Goal: Transaction & Acquisition: Purchase product/service

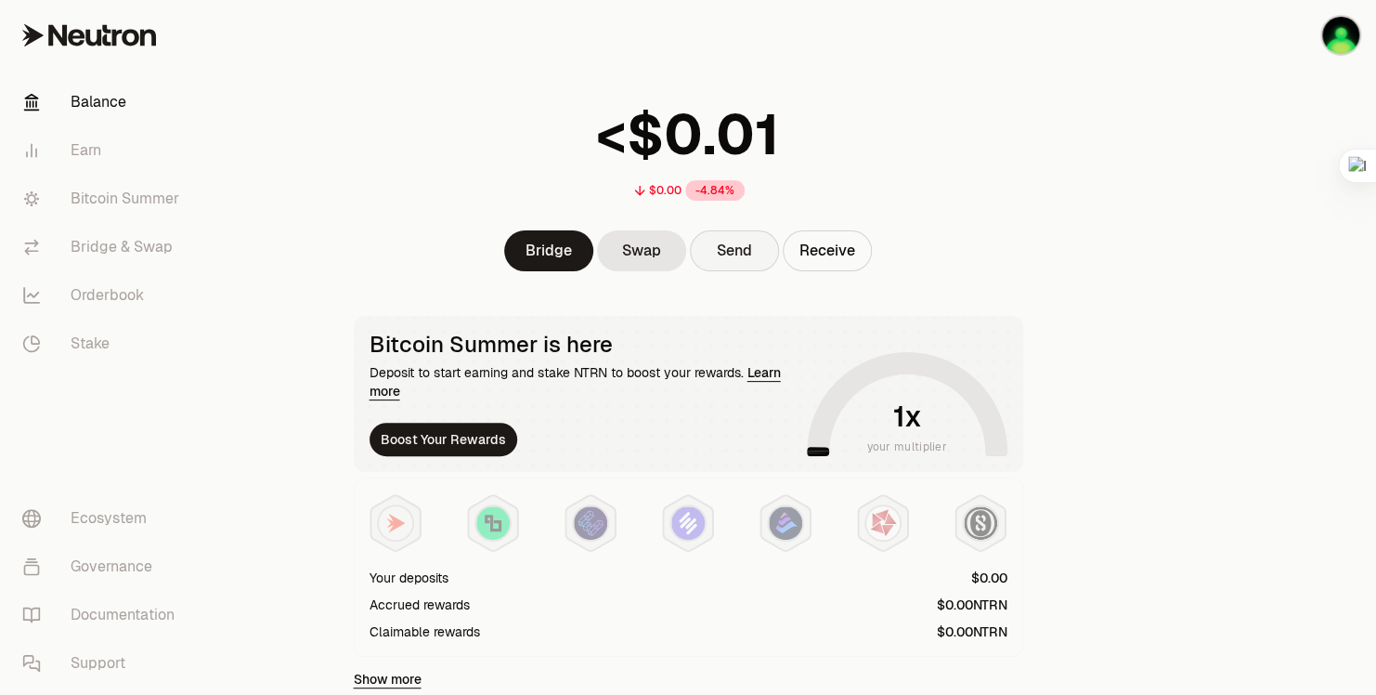
scroll to position [509, 0]
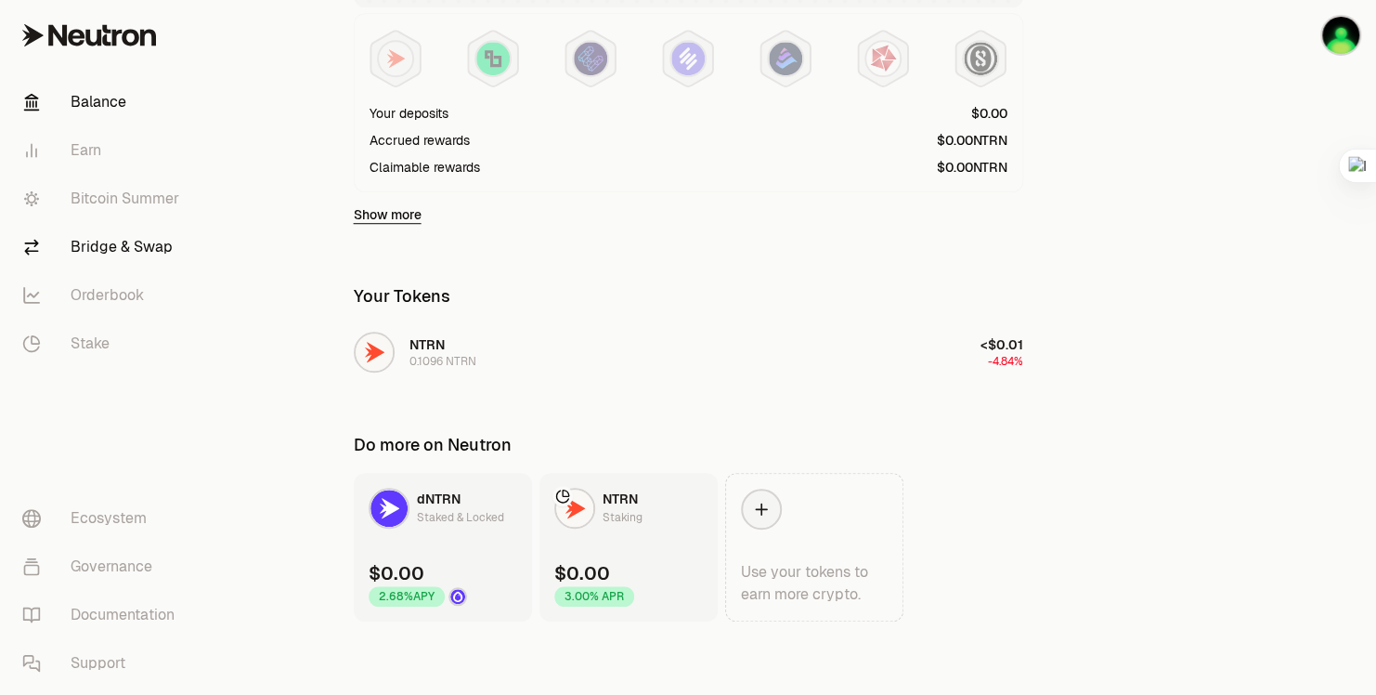
click at [124, 239] on link "Bridge & Swap" at bounding box center [103, 247] width 193 height 48
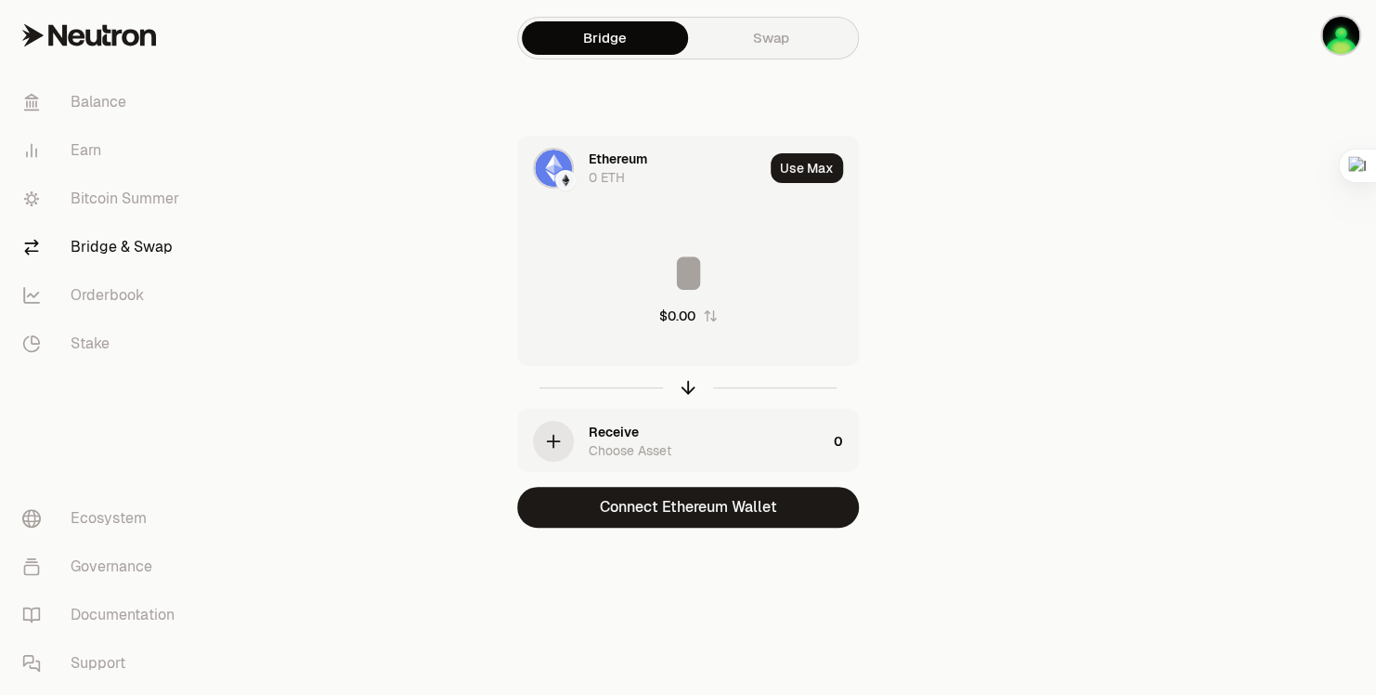
click at [589, 168] on div "0 ETH" at bounding box center [607, 177] width 36 height 19
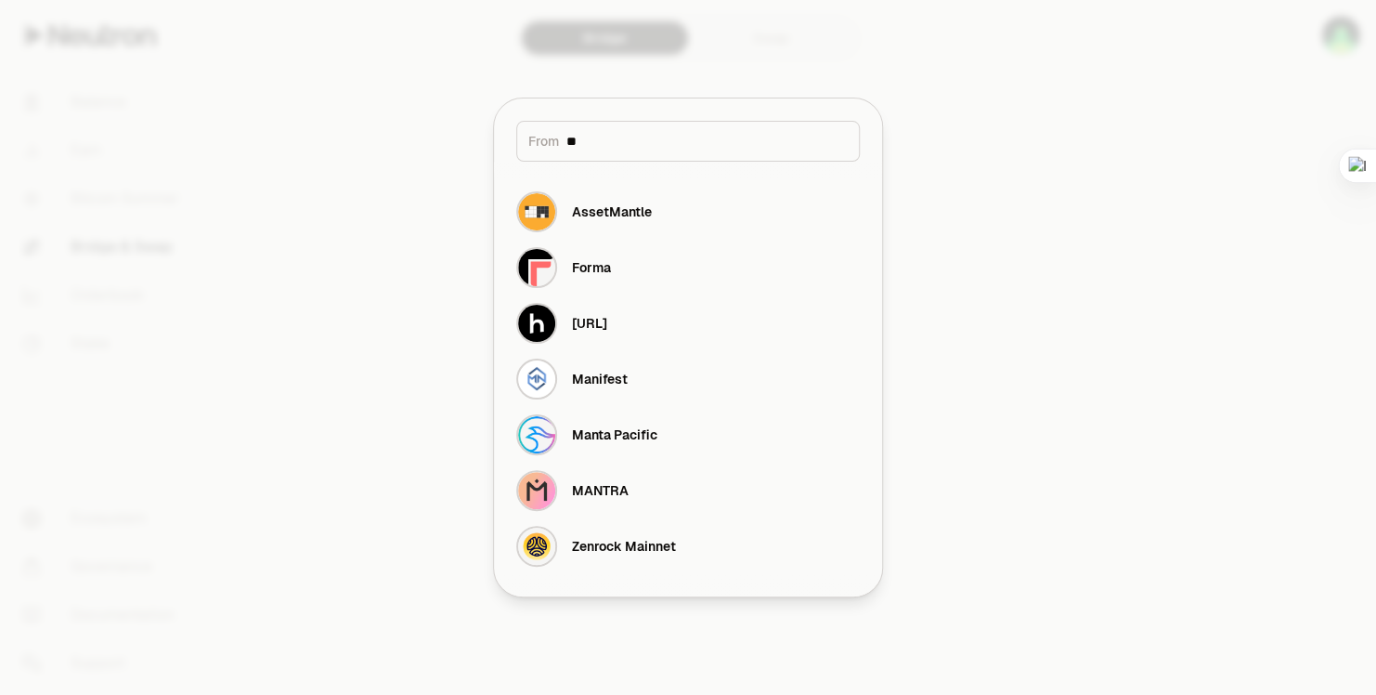
type input "*"
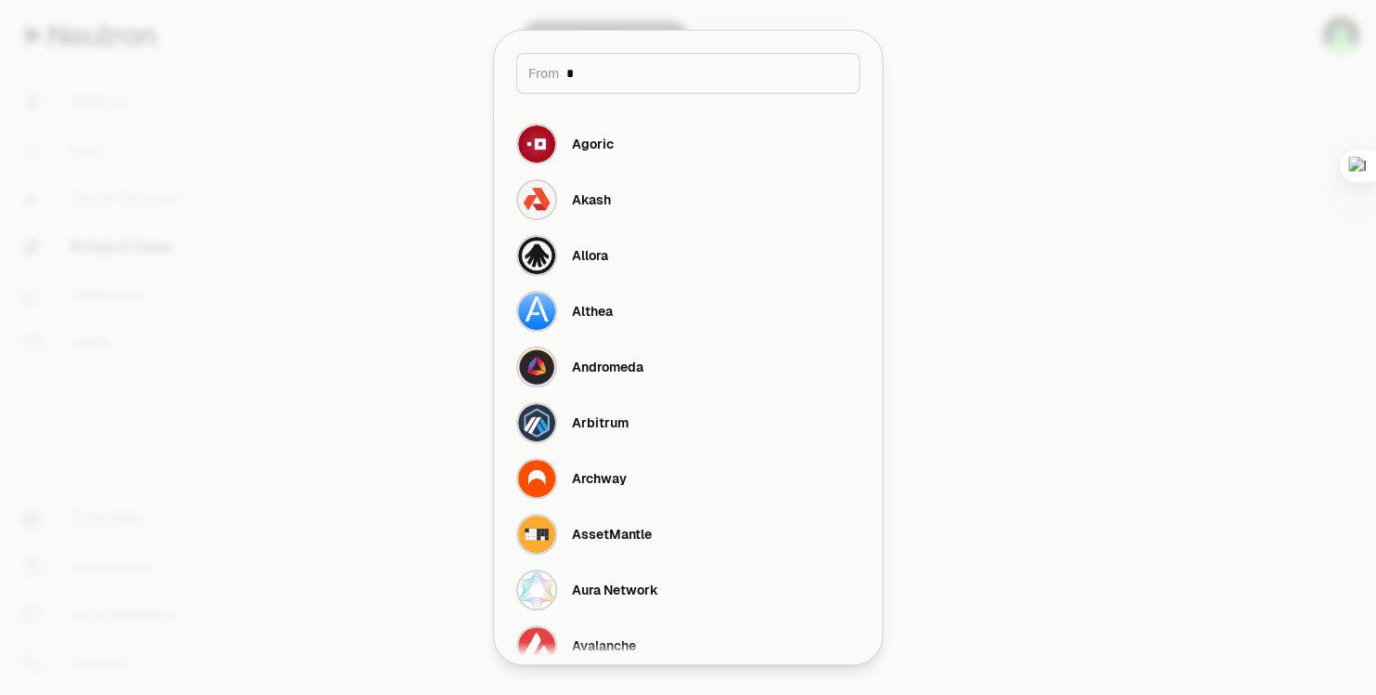
type input "**"
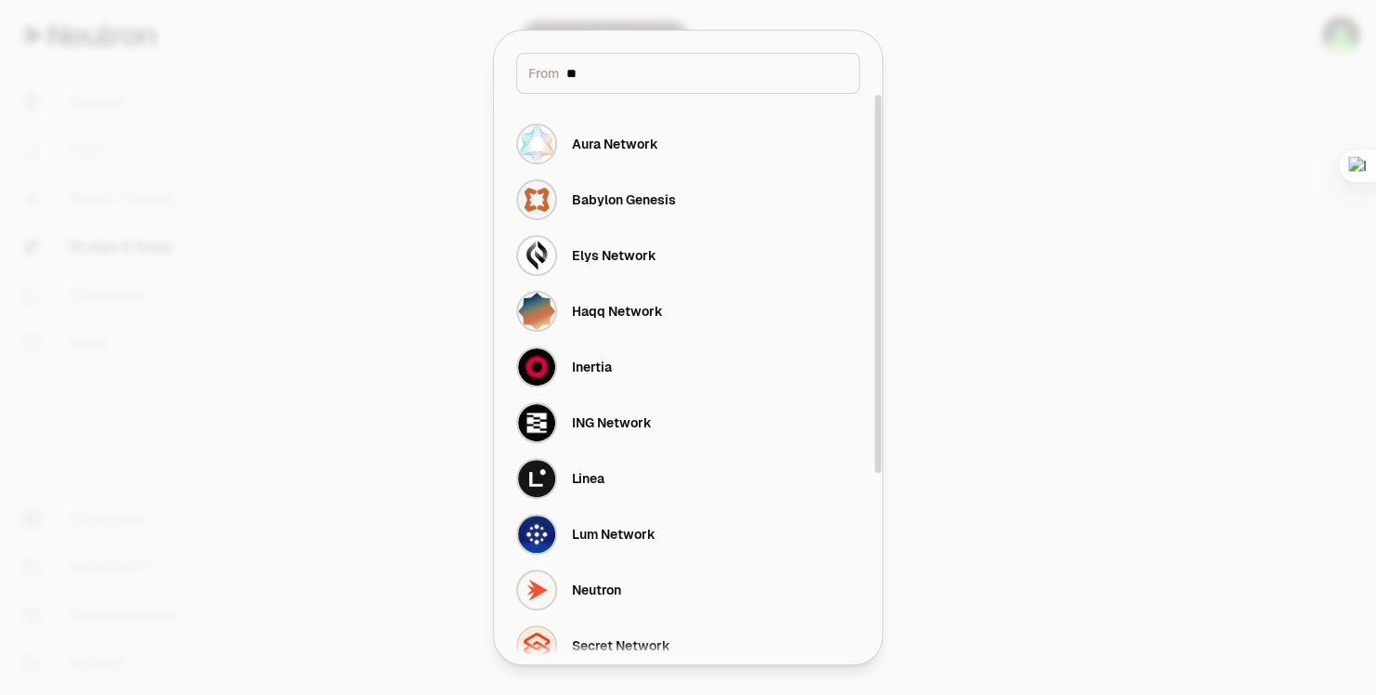
click at [609, 108] on div "Aura Network Babylon Genesis Elys Network Haqq Network Inertia ING Network Line…" at bounding box center [688, 506] width 388 height 825
click at [649, 583] on button "Neutron" at bounding box center [688, 590] width 366 height 56
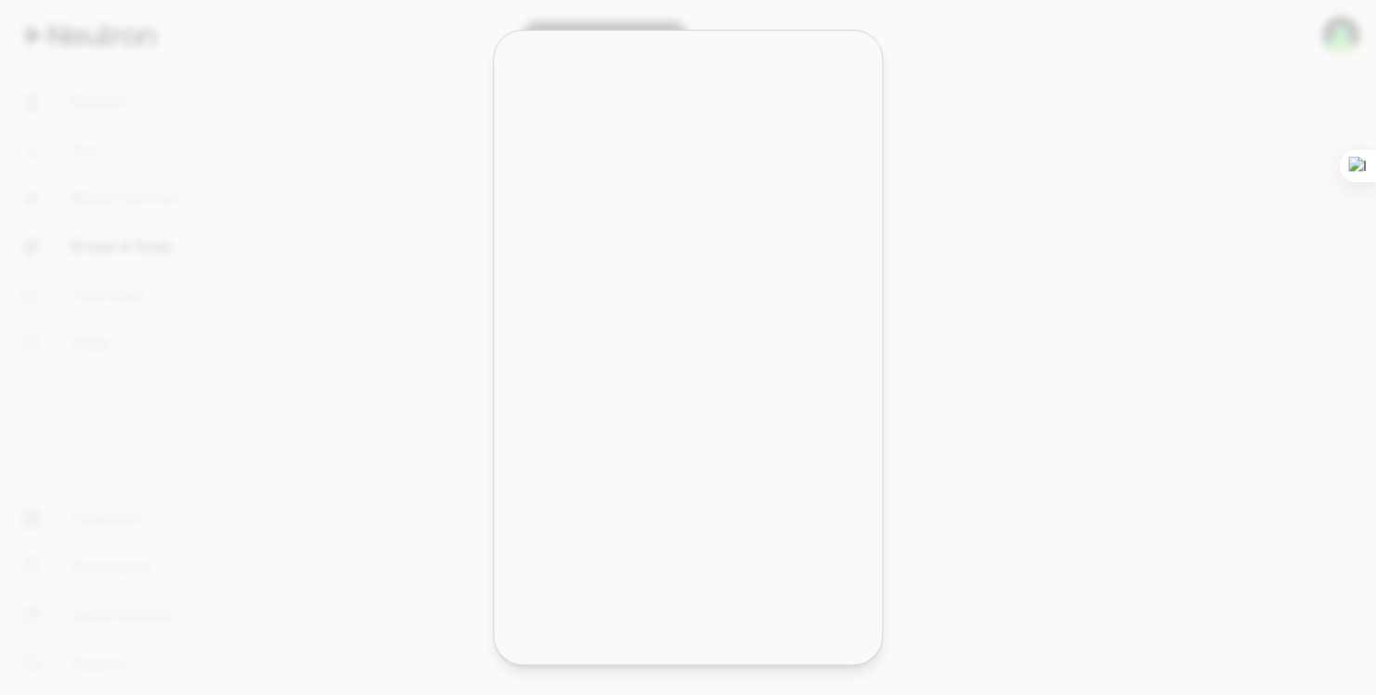
click at [547, 592] on img "button" at bounding box center [542, 597] width 35 height 35
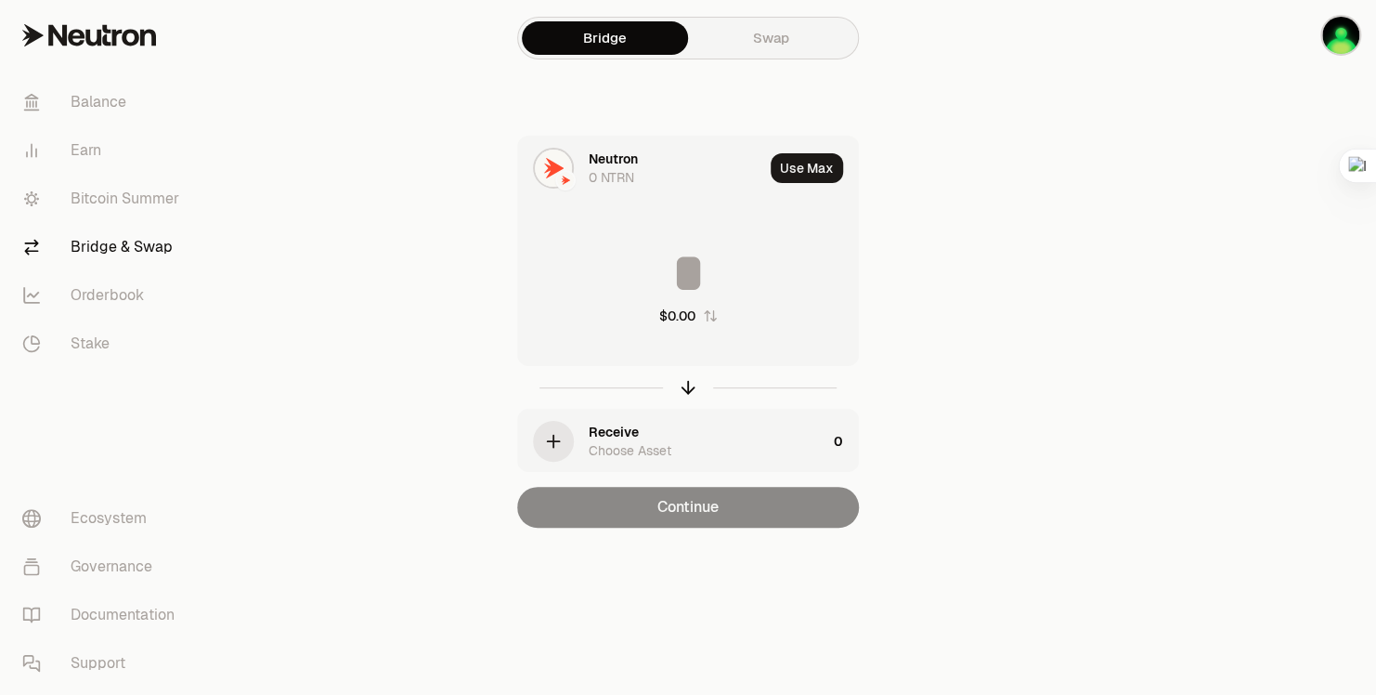
click at [610, 168] on div "0 NTRN" at bounding box center [612, 177] width 46 height 19
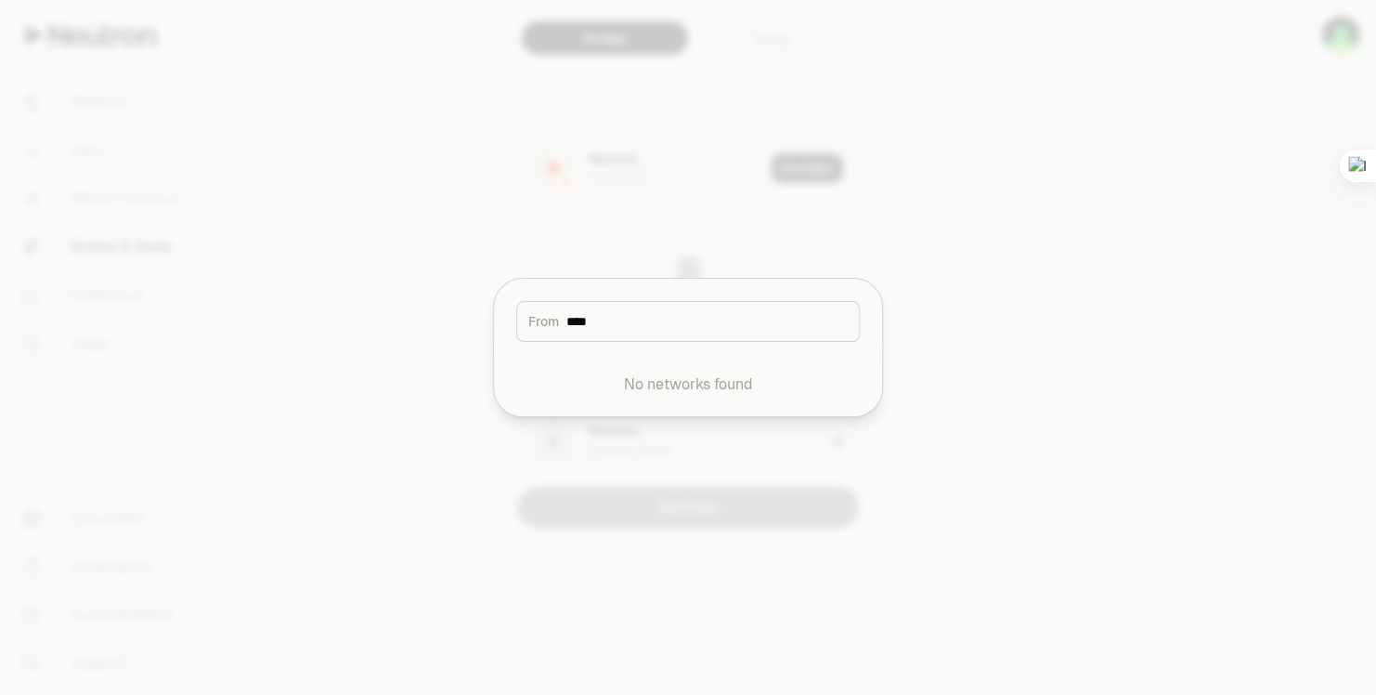
type input "****"
click at [720, 238] on div at bounding box center [688, 347] width 1376 height 695
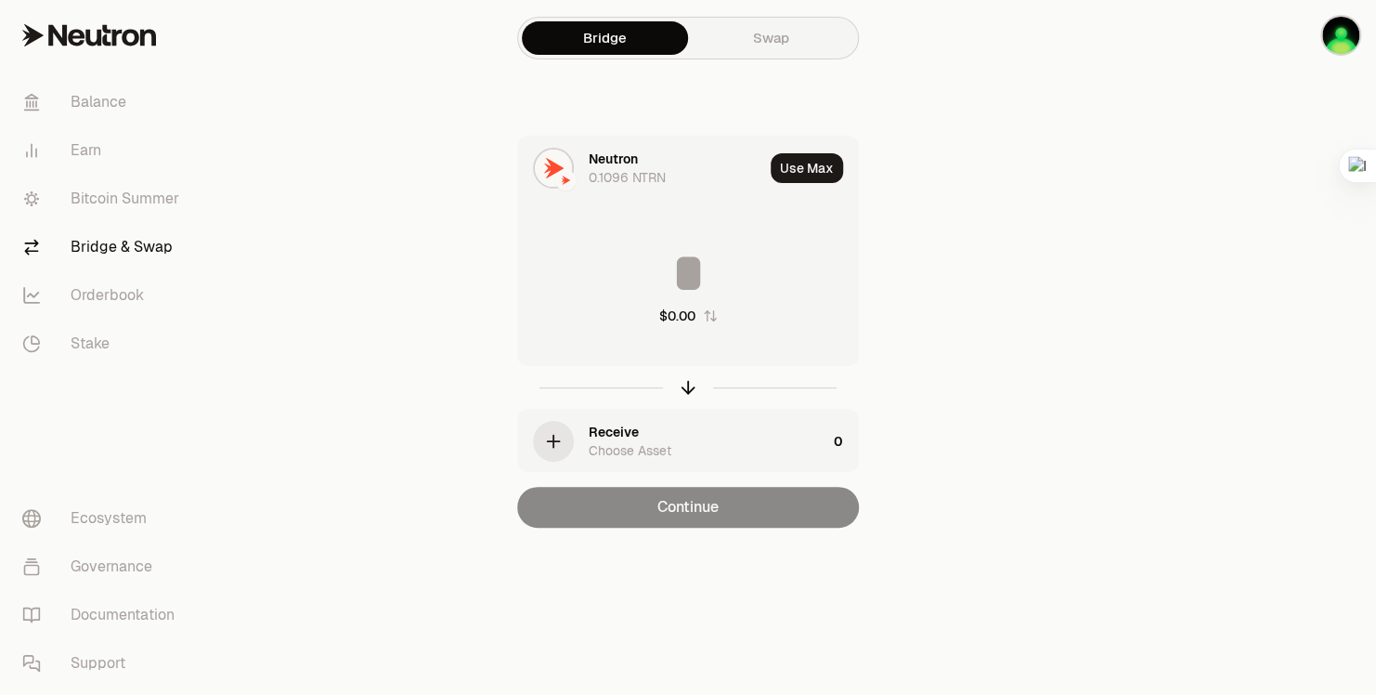
click at [567, 437] on div "button" at bounding box center [553, 441] width 41 height 41
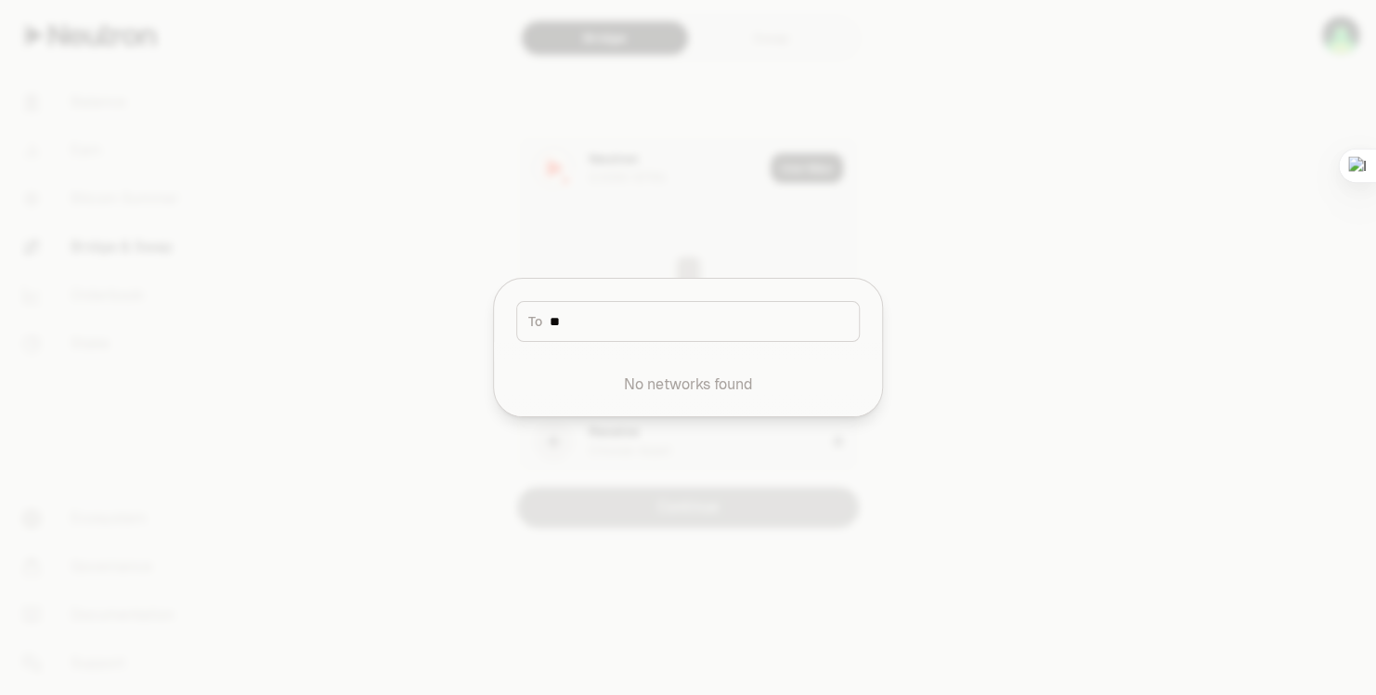
type input "*"
type input "****"
click at [640, 383] on button "Neutron" at bounding box center [688, 379] width 366 height 56
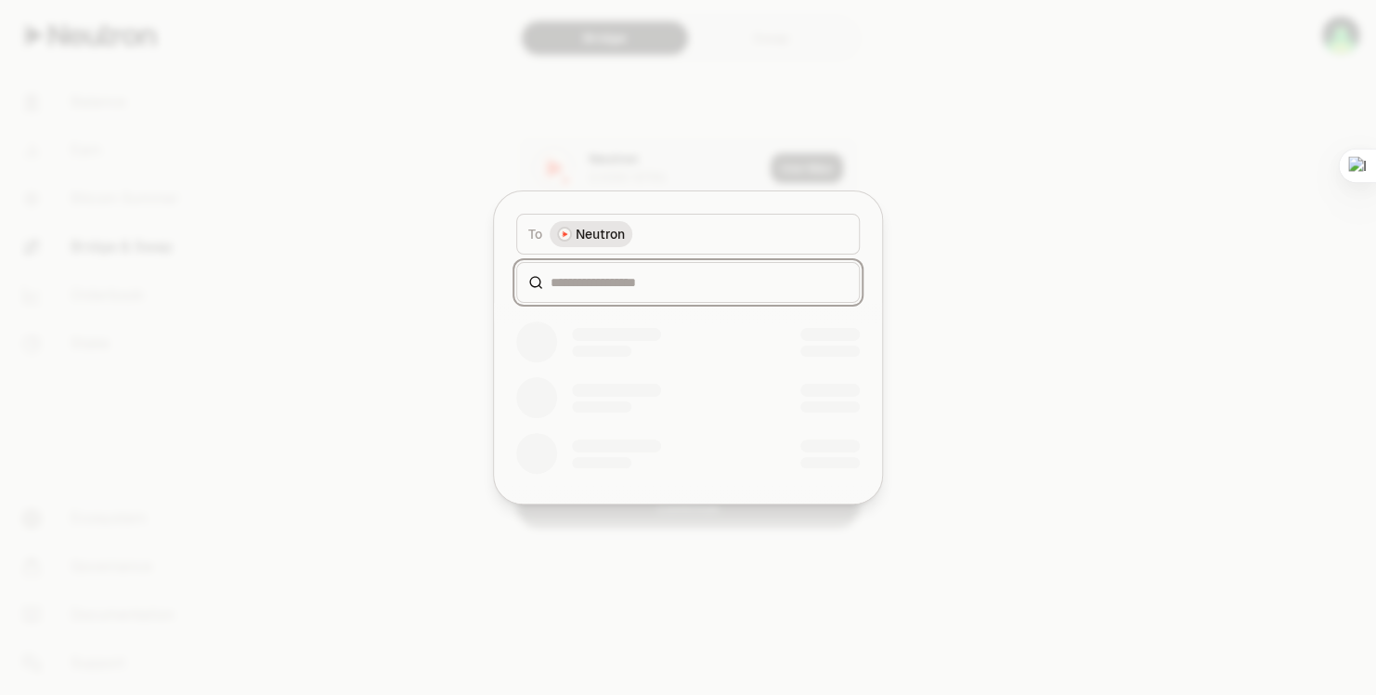
click at [671, 286] on input at bounding box center [699, 282] width 297 height 19
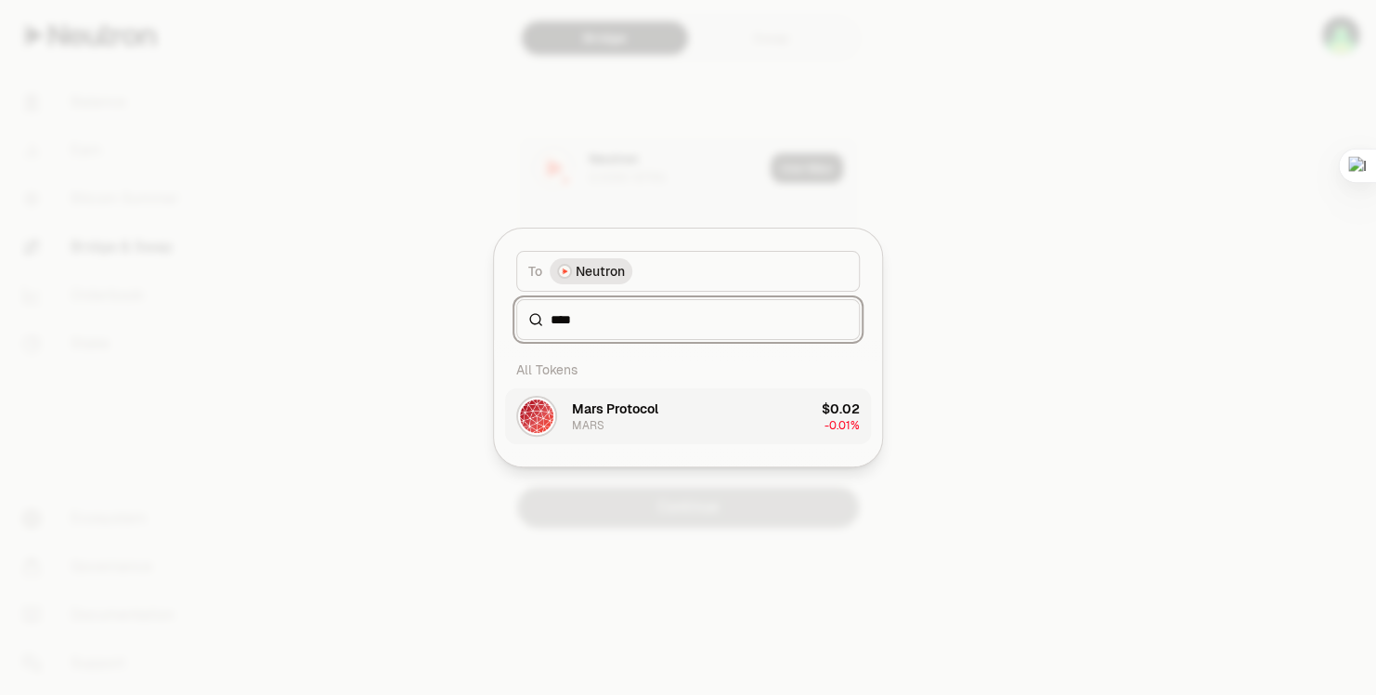
type input "****"
click at [657, 404] on div "Mars Protocol" at bounding box center [615, 408] width 86 height 19
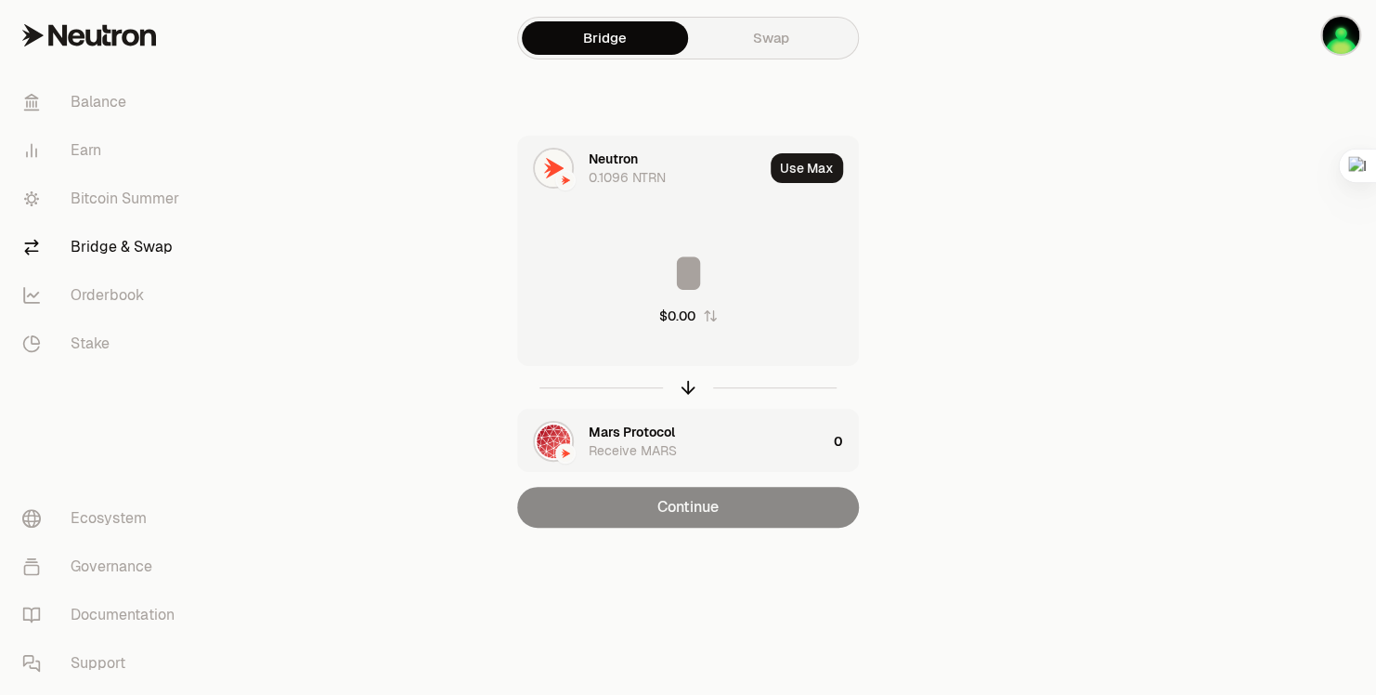
click at [599, 431] on div "Mars Protocol" at bounding box center [632, 432] width 86 height 19
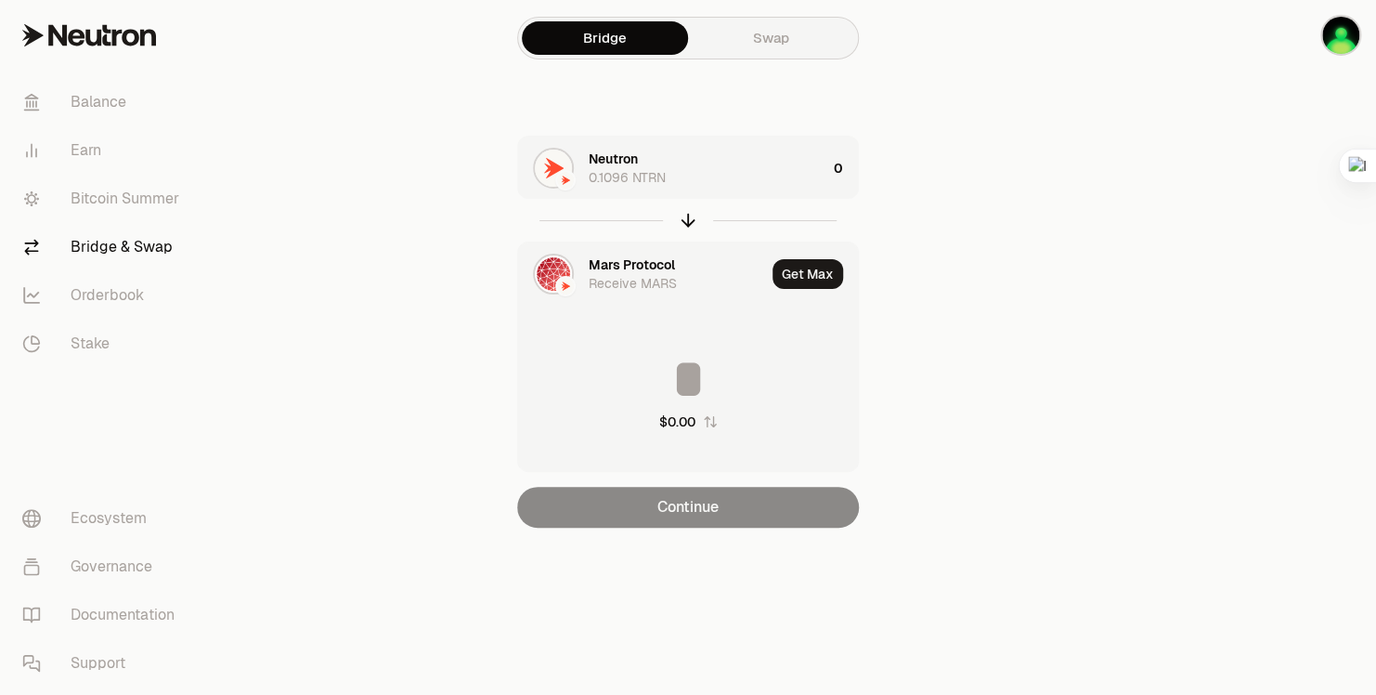
click at [540, 276] on img at bounding box center [553, 273] width 37 height 37
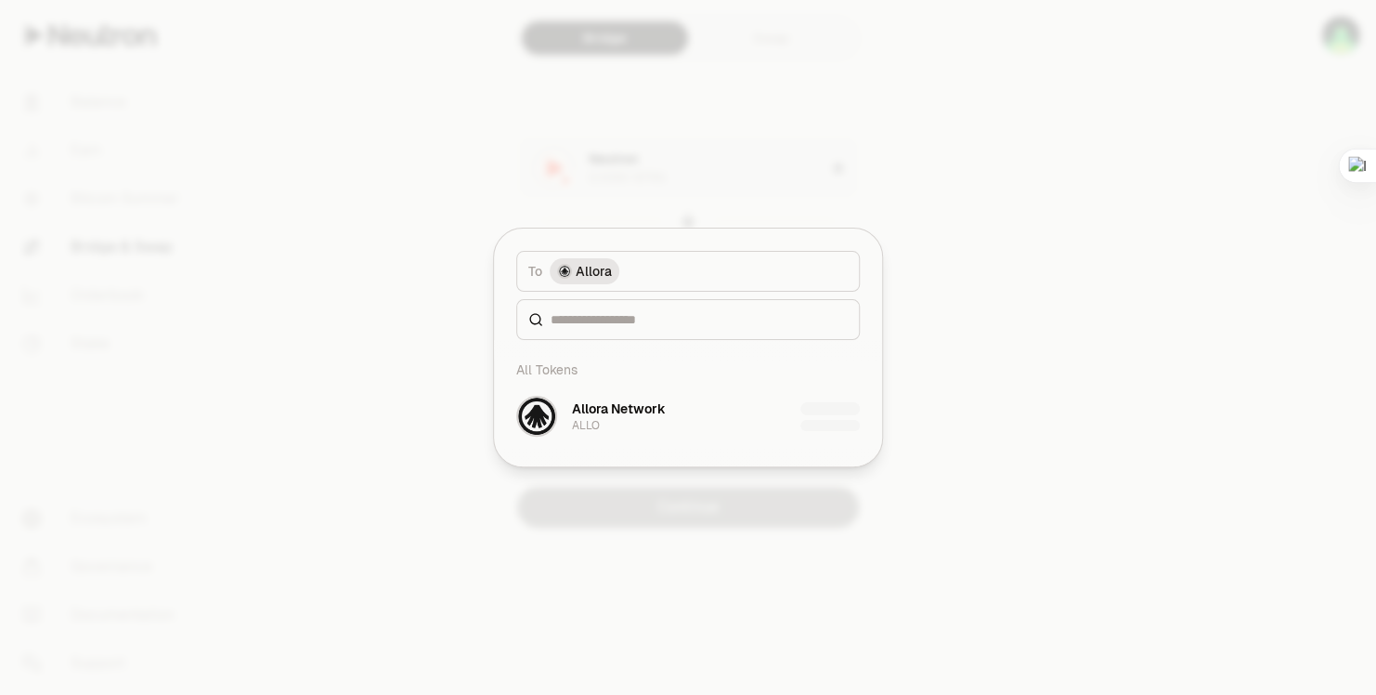
click at [1012, 181] on div at bounding box center [688, 347] width 1376 height 695
click at [1086, 315] on div at bounding box center [688, 347] width 1376 height 695
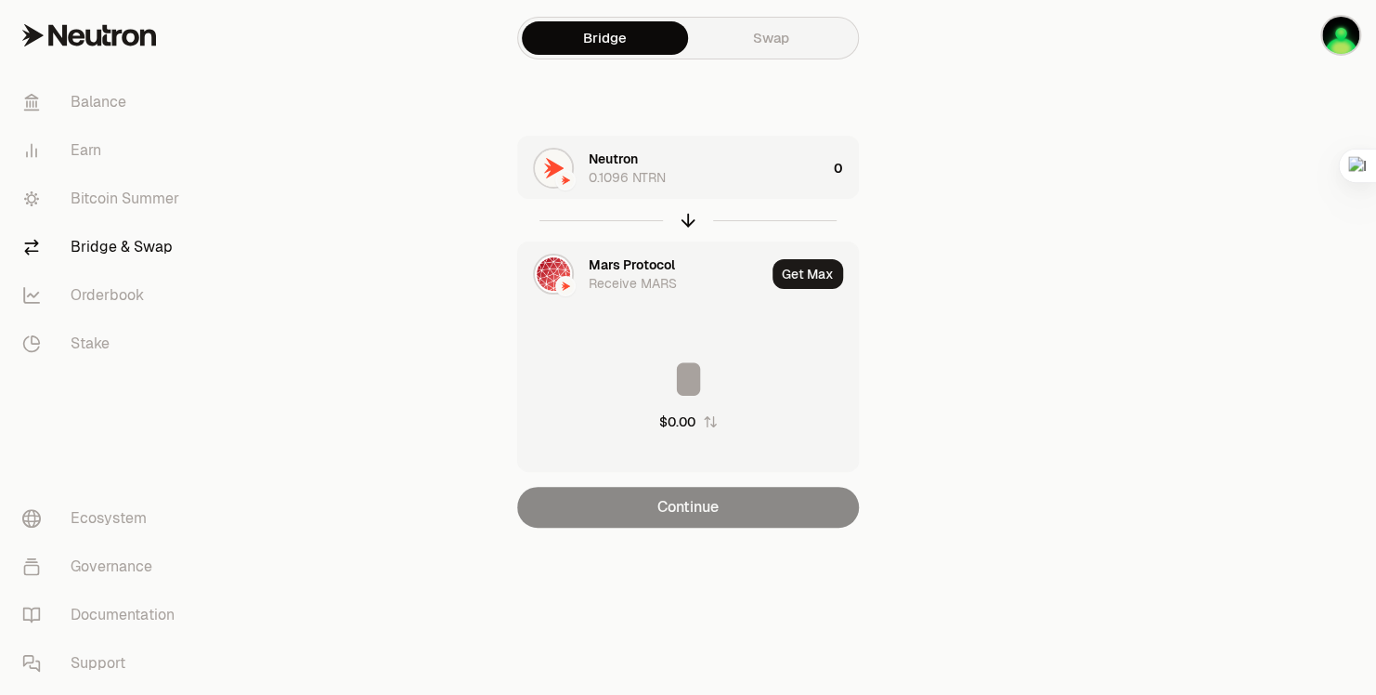
click at [558, 267] on img at bounding box center [553, 273] width 37 height 37
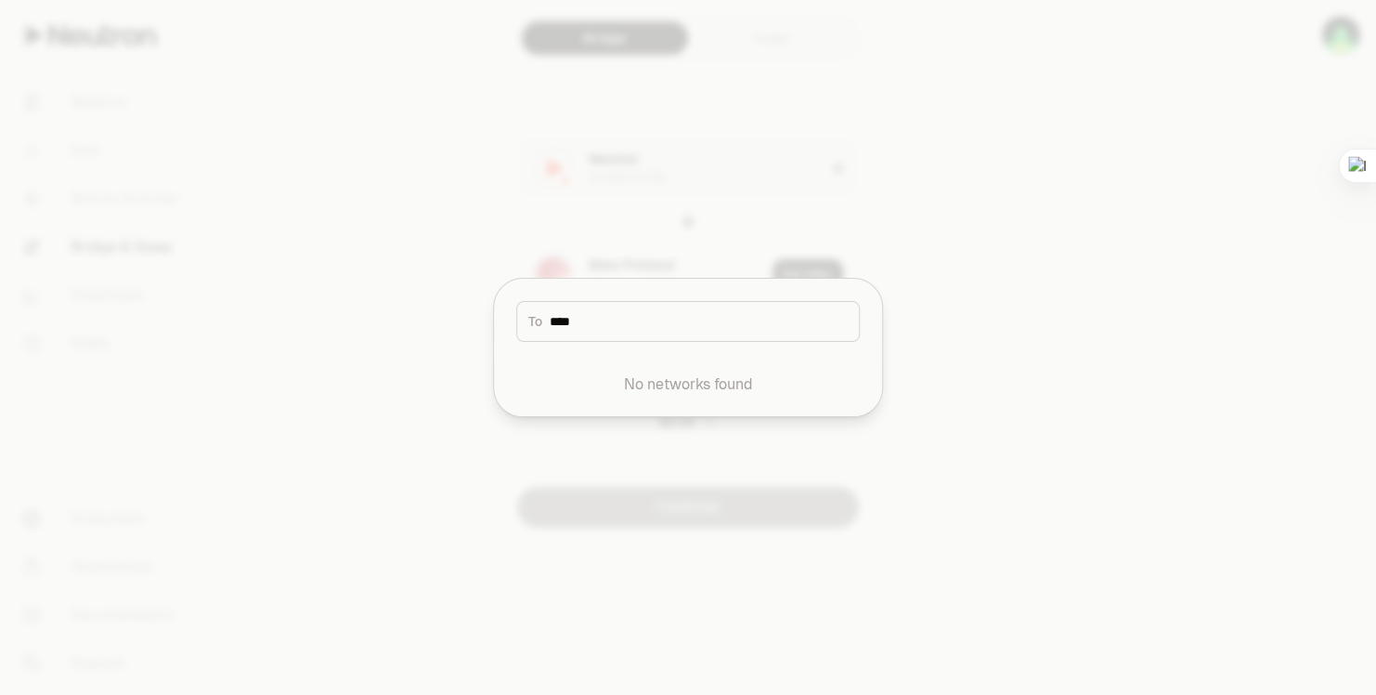
type input "****"
click at [1279, 396] on div at bounding box center [688, 347] width 1376 height 695
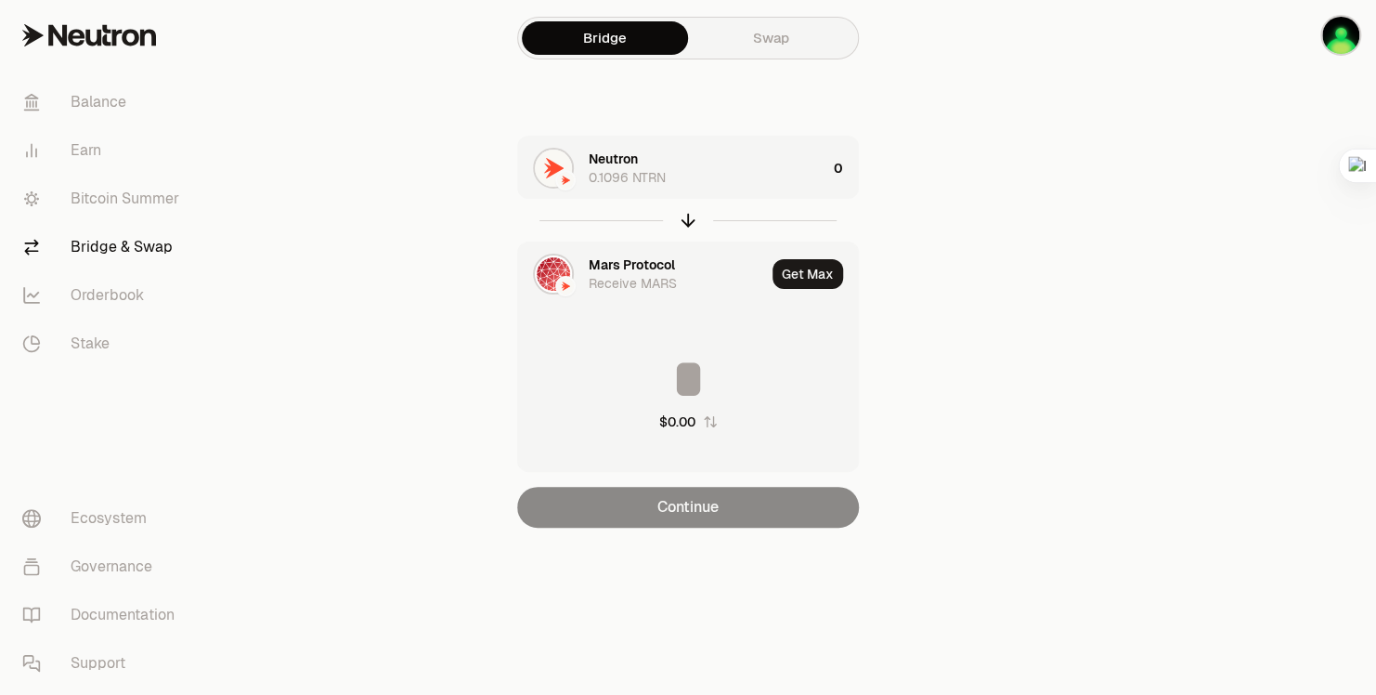
click at [632, 260] on div "Mars Protocol" at bounding box center [632, 264] width 86 height 19
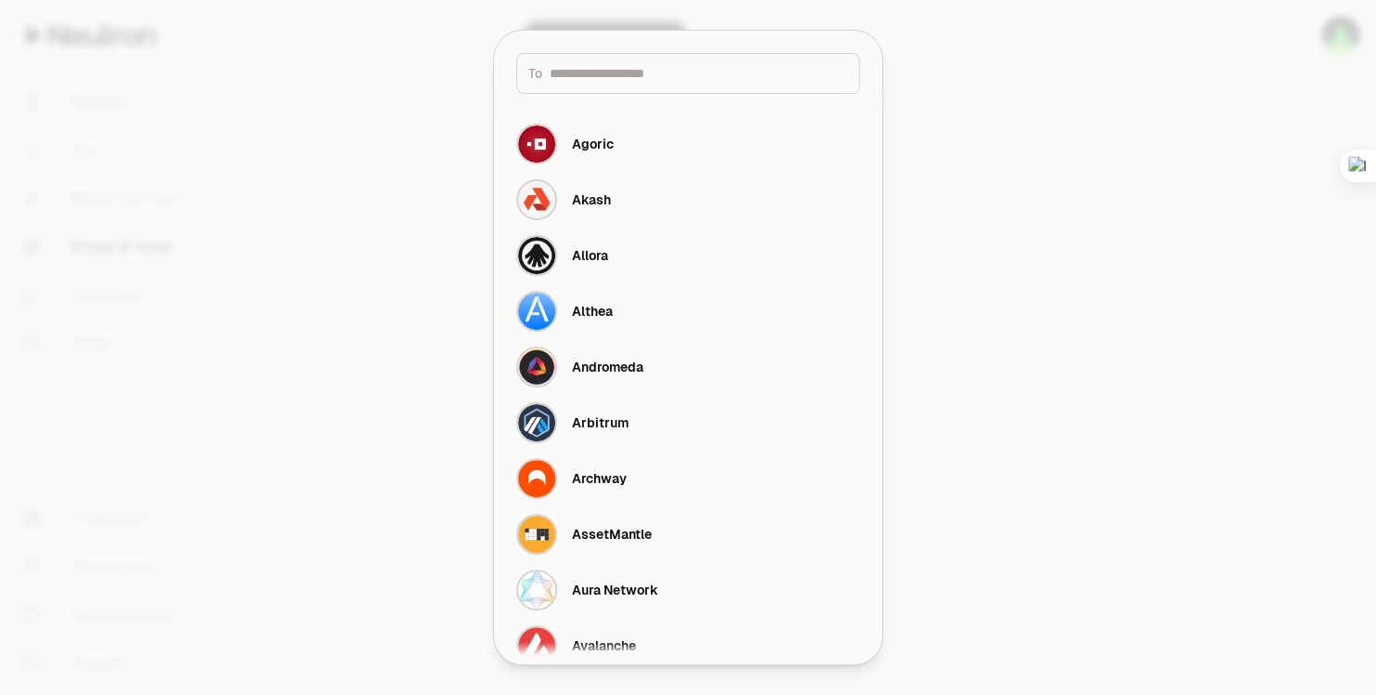
click at [1236, 260] on div at bounding box center [688, 347] width 1376 height 695
